Goal: Information Seeking & Learning: Learn about a topic

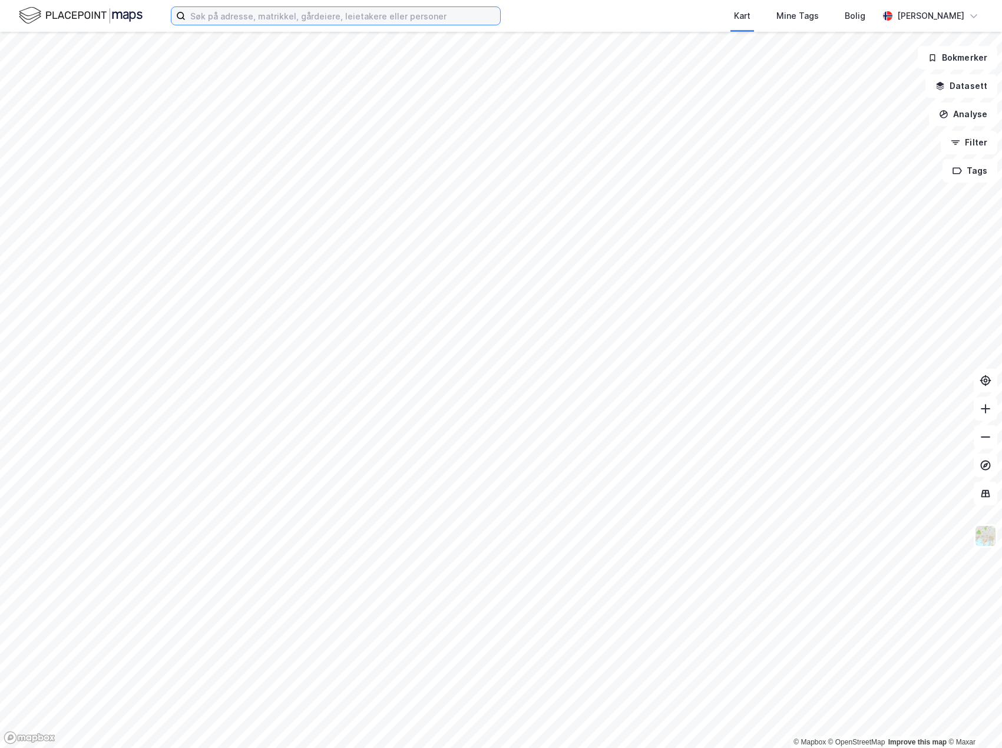
click at [332, 22] on input at bounding box center [343, 16] width 315 height 18
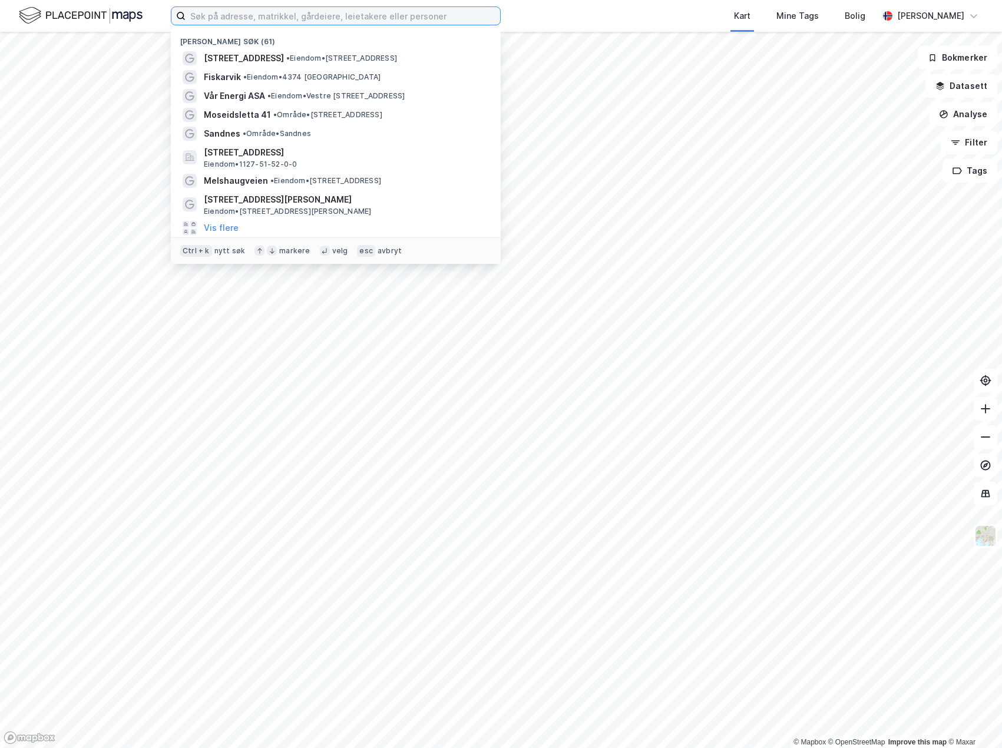
click at [307, 14] on input at bounding box center [343, 16] width 315 height 18
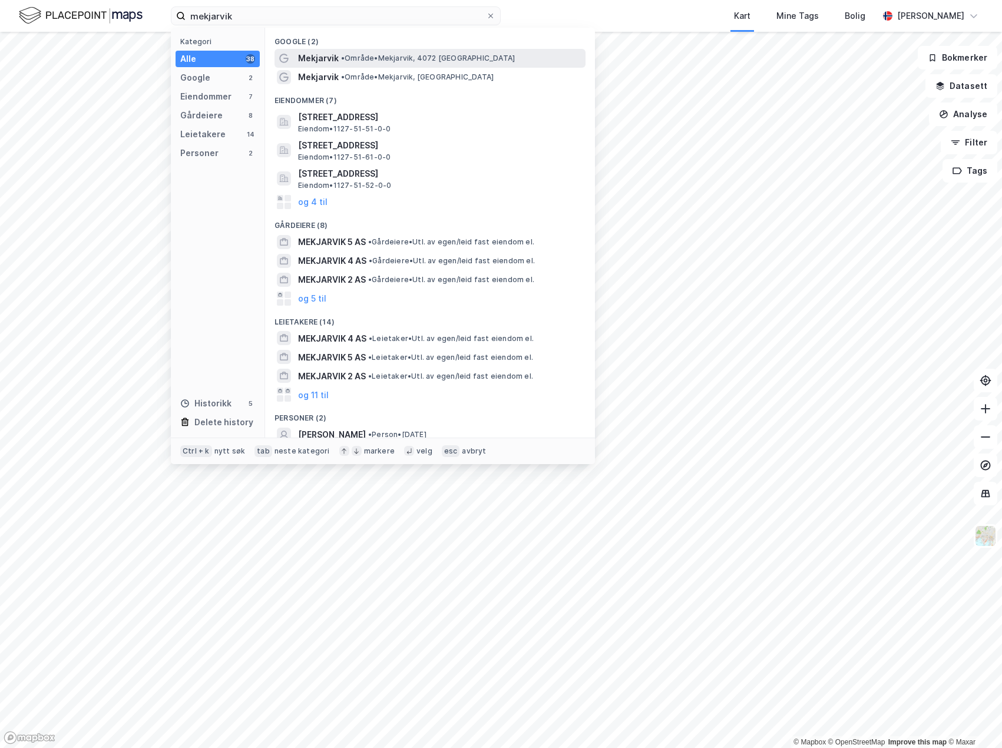
click at [371, 61] on span "• Område • [GEOGRAPHIC_DATA], 4072 [GEOGRAPHIC_DATA]" at bounding box center [428, 58] width 174 height 9
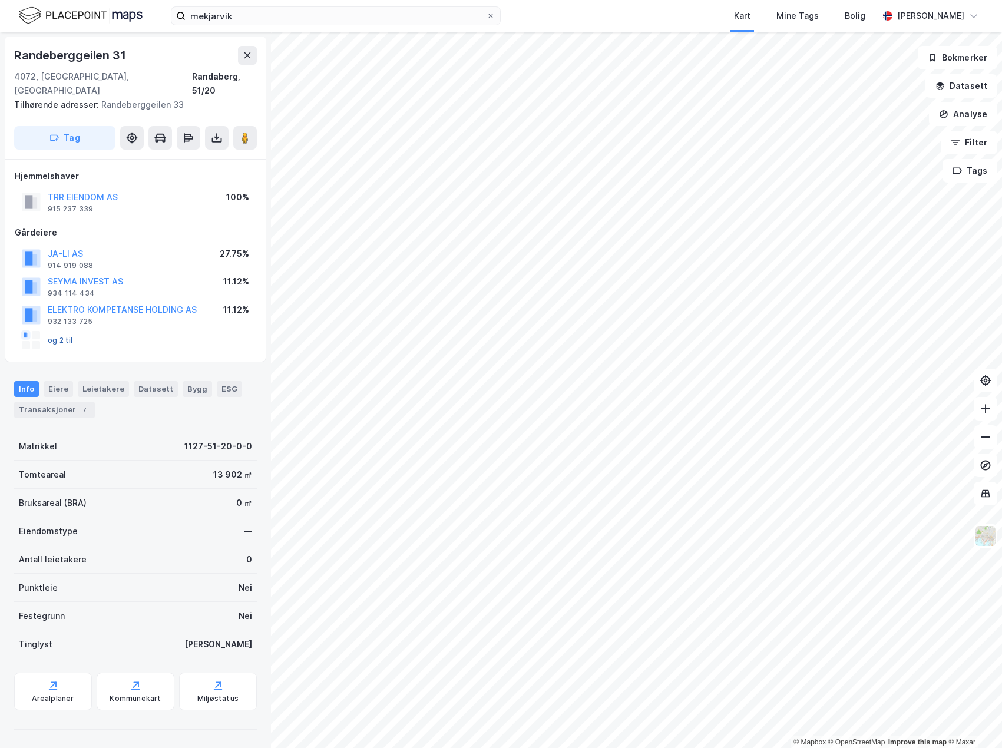
click at [0, 0] on button "og 2 til" at bounding box center [0, 0] width 0 height 0
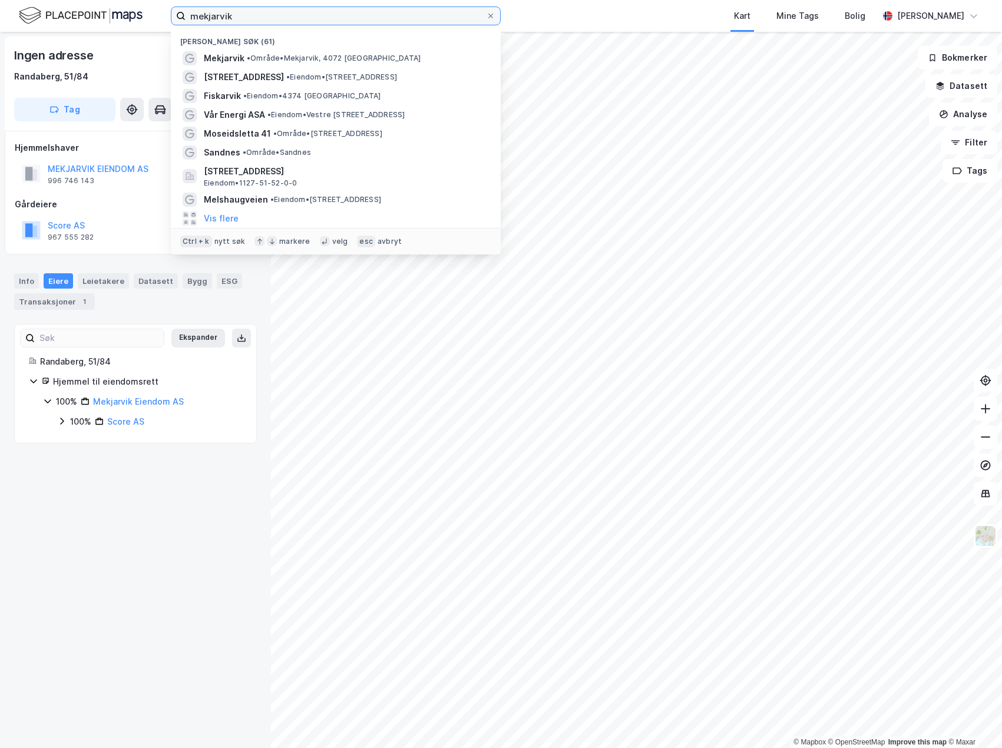
click at [248, 15] on input "mekjarvik" at bounding box center [336, 16] width 301 height 18
type input "mekjarvik 13"
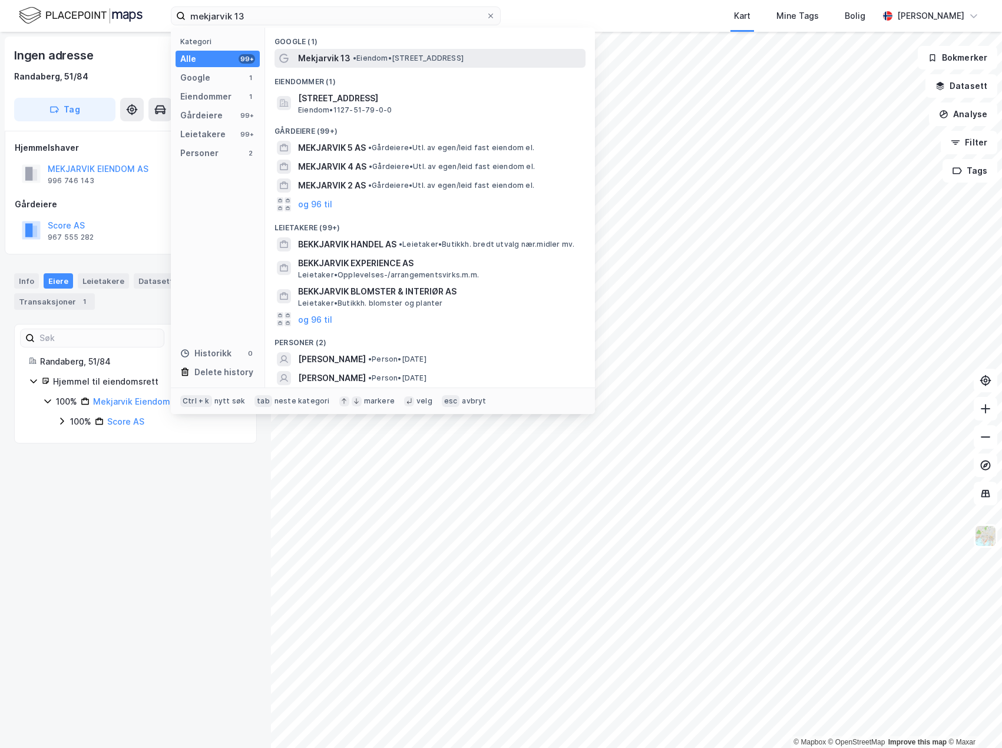
click at [328, 52] on span "Mekjarvik 13" at bounding box center [324, 58] width 52 height 14
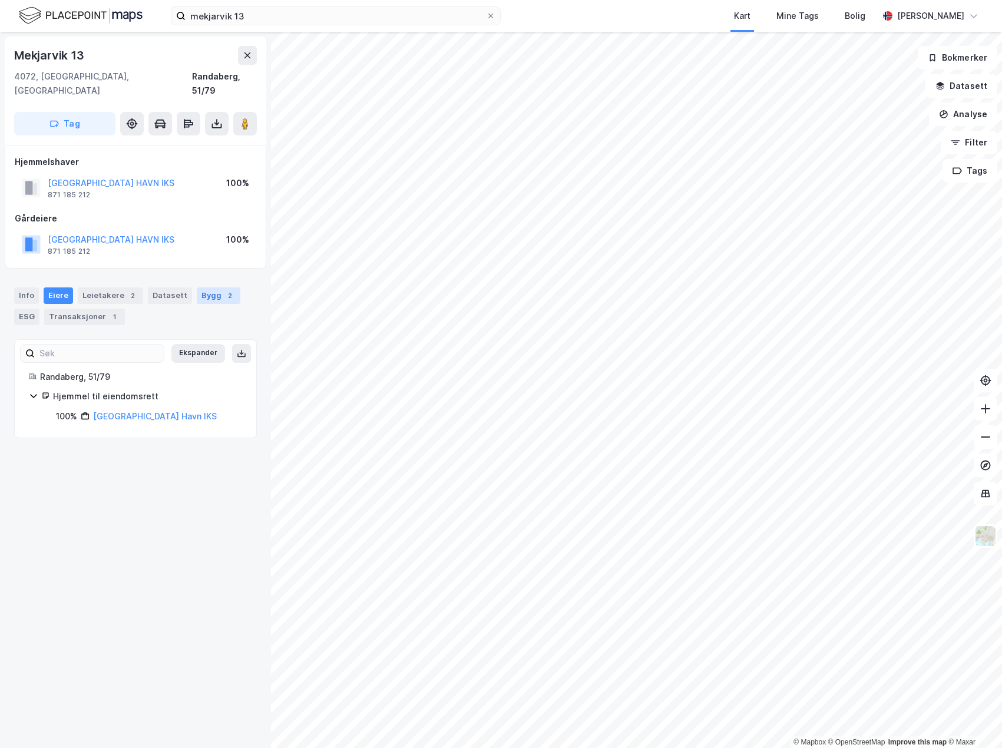
click at [224, 290] on div "2" at bounding box center [230, 296] width 12 height 12
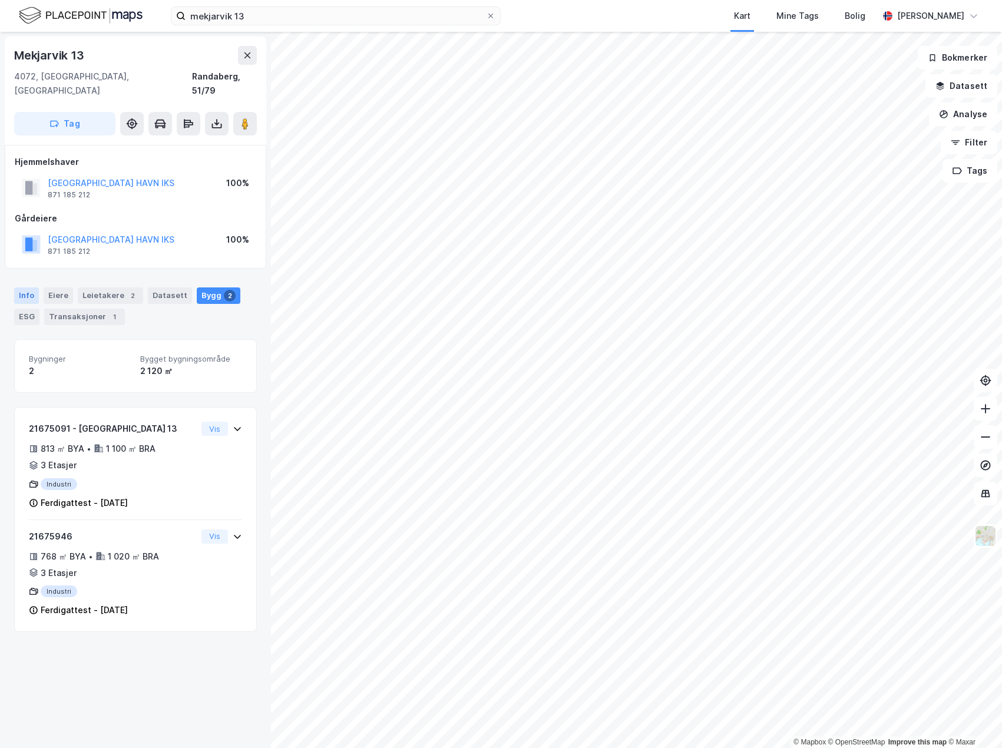
click at [31, 288] on div "Info" at bounding box center [26, 296] width 25 height 16
